Goal: Information Seeking & Learning: Learn about a topic

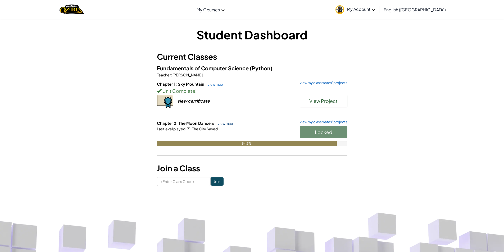
click at [229, 123] on link "view map" at bounding box center [224, 123] width 18 height 4
